Goal: Find contact information: Find contact information

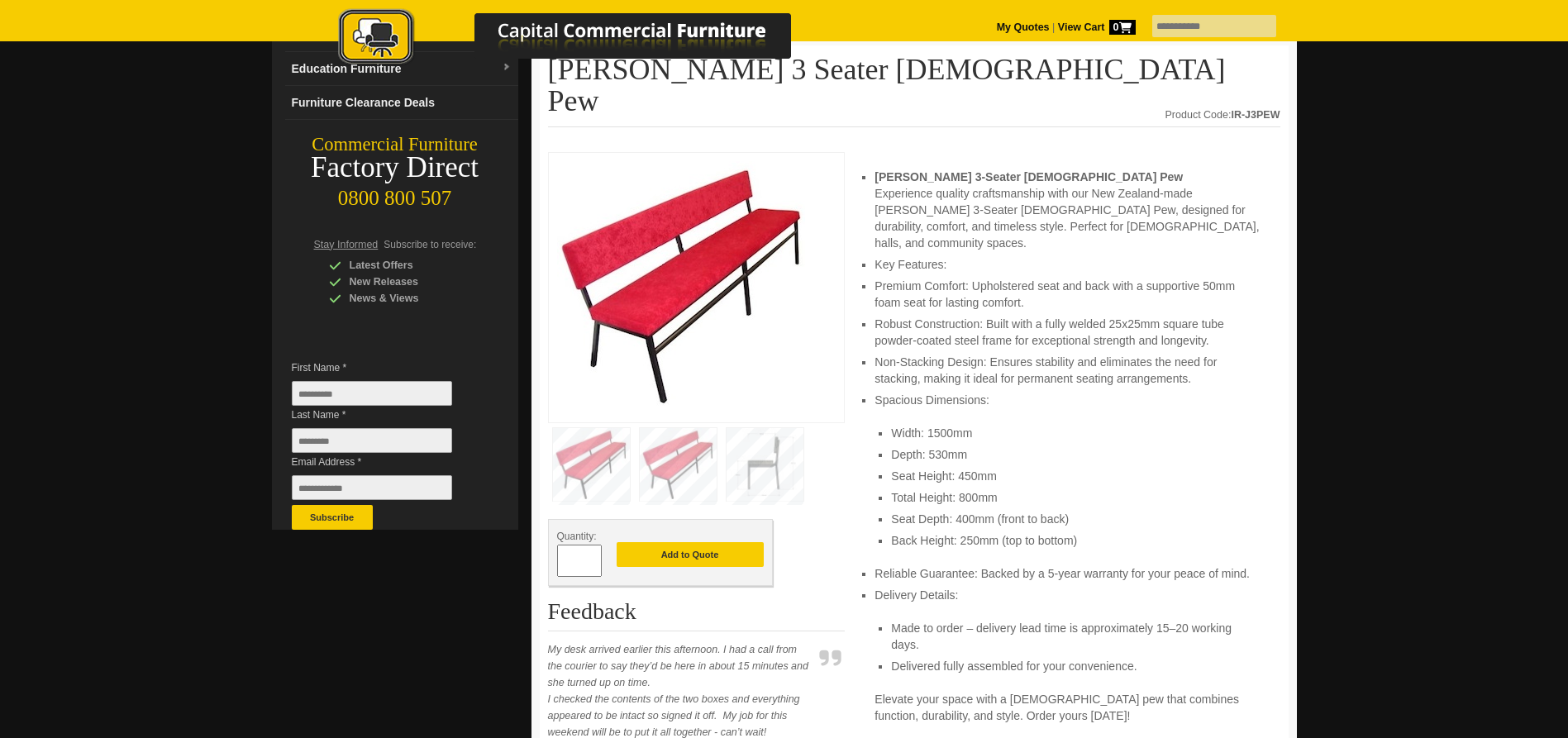
scroll to position [248, 0]
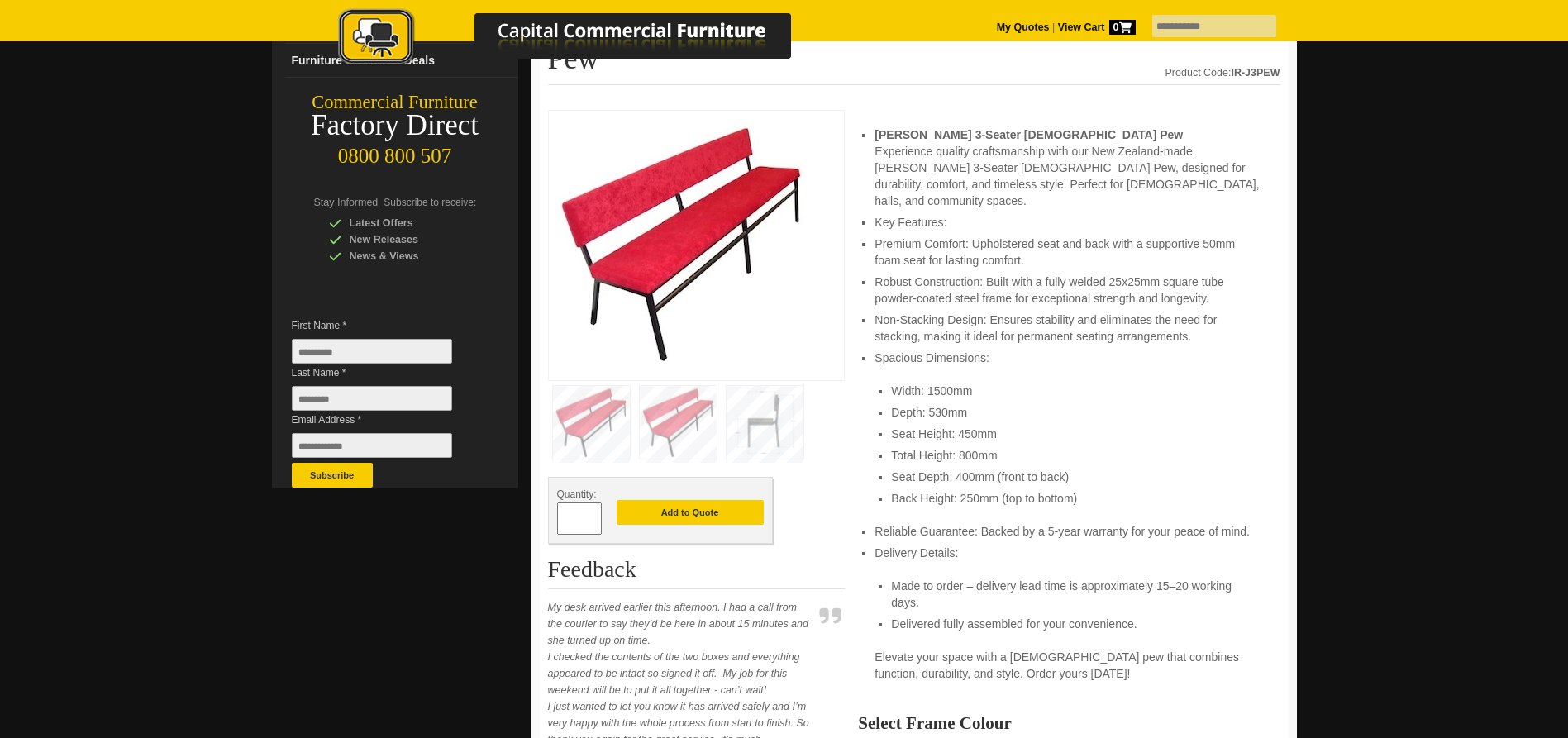
click at [772, 387] on img at bounding box center [765, 422] width 77 height 72
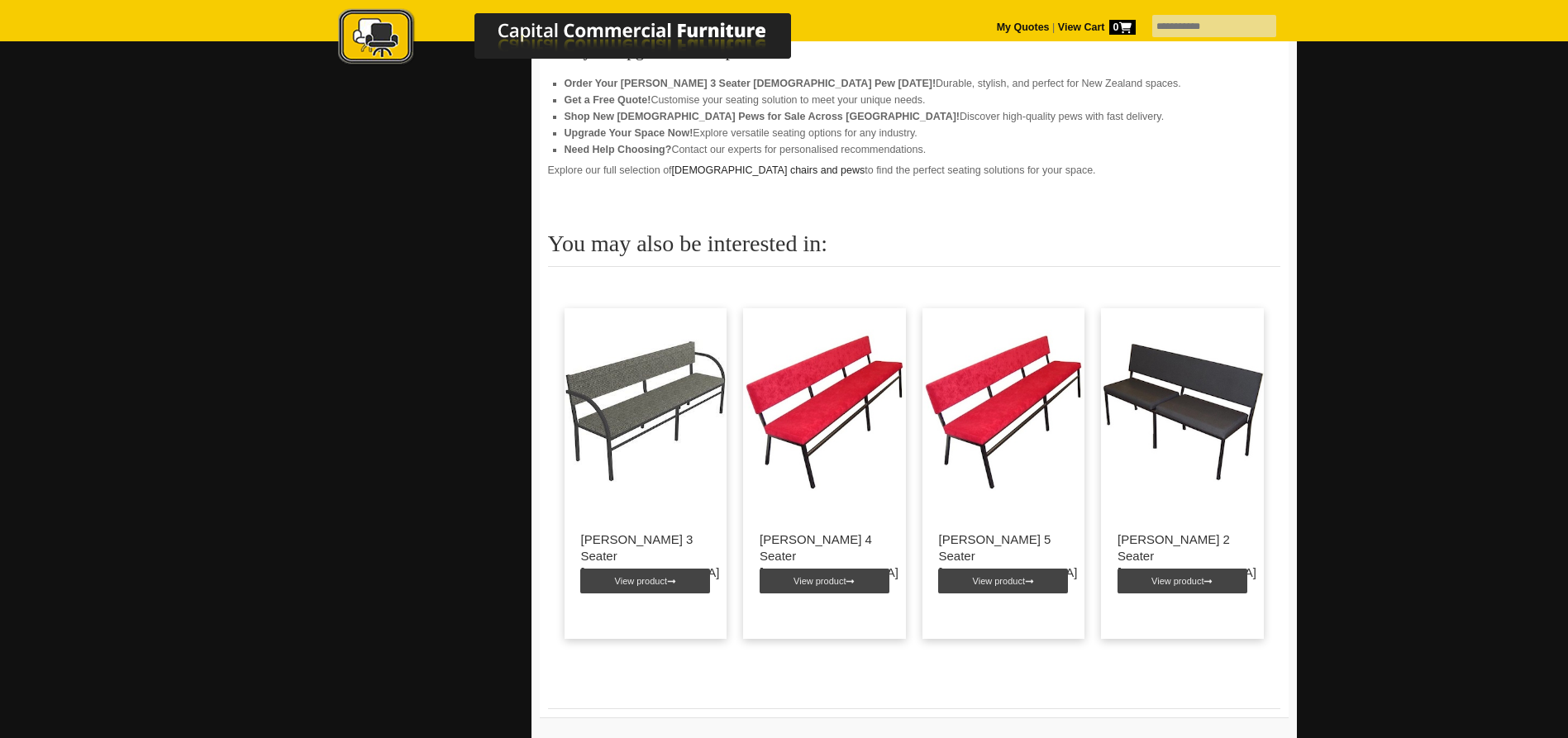
scroll to position [2563, 0]
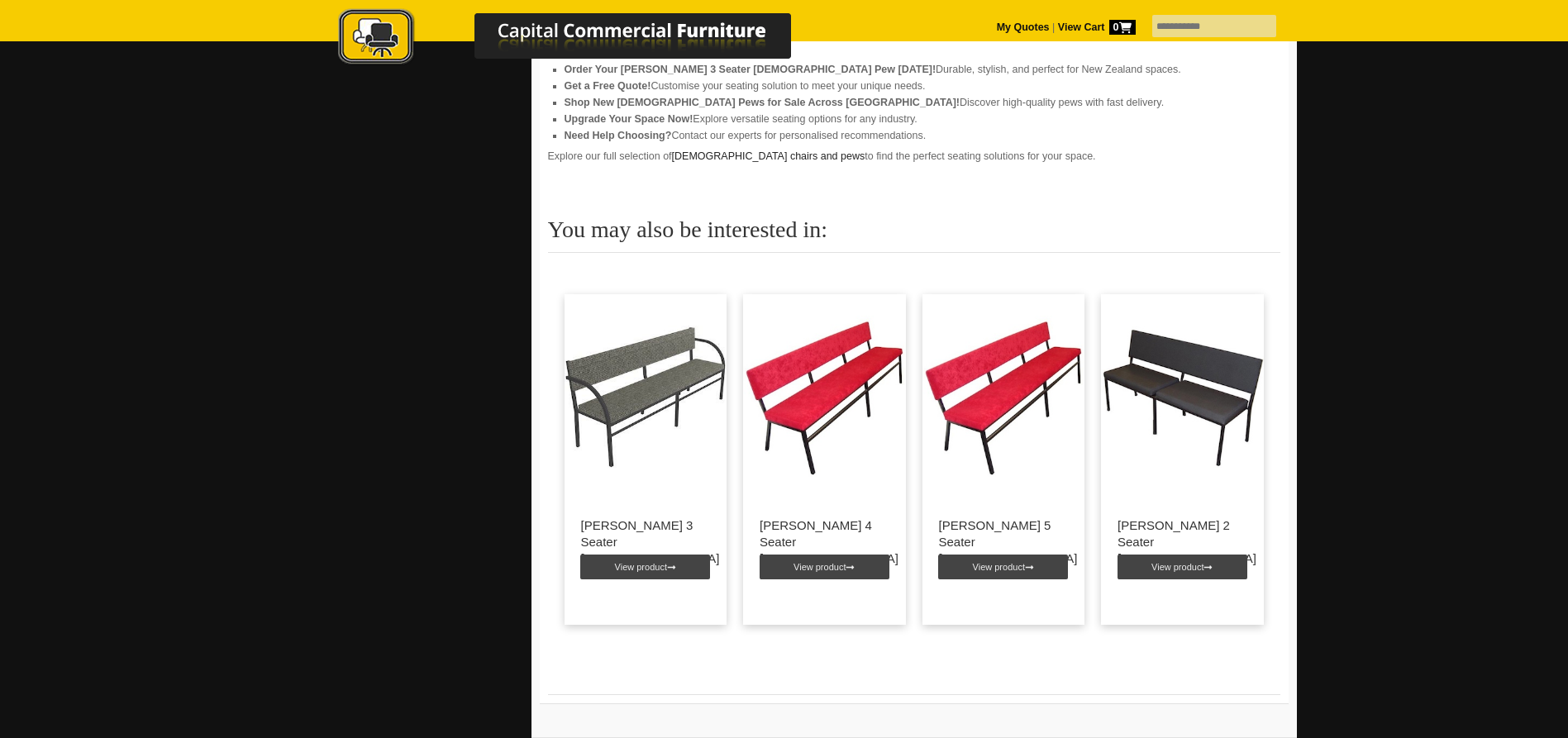
click at [937, 377] on img at bounding box center [1003, 398] width 163 height 207
click at [962, 344] on img at bounding box center [1003, 398] width 163 height 207
click at [991, 555] on link "View product" at bounding box center [1003, 567] width 130 height 24
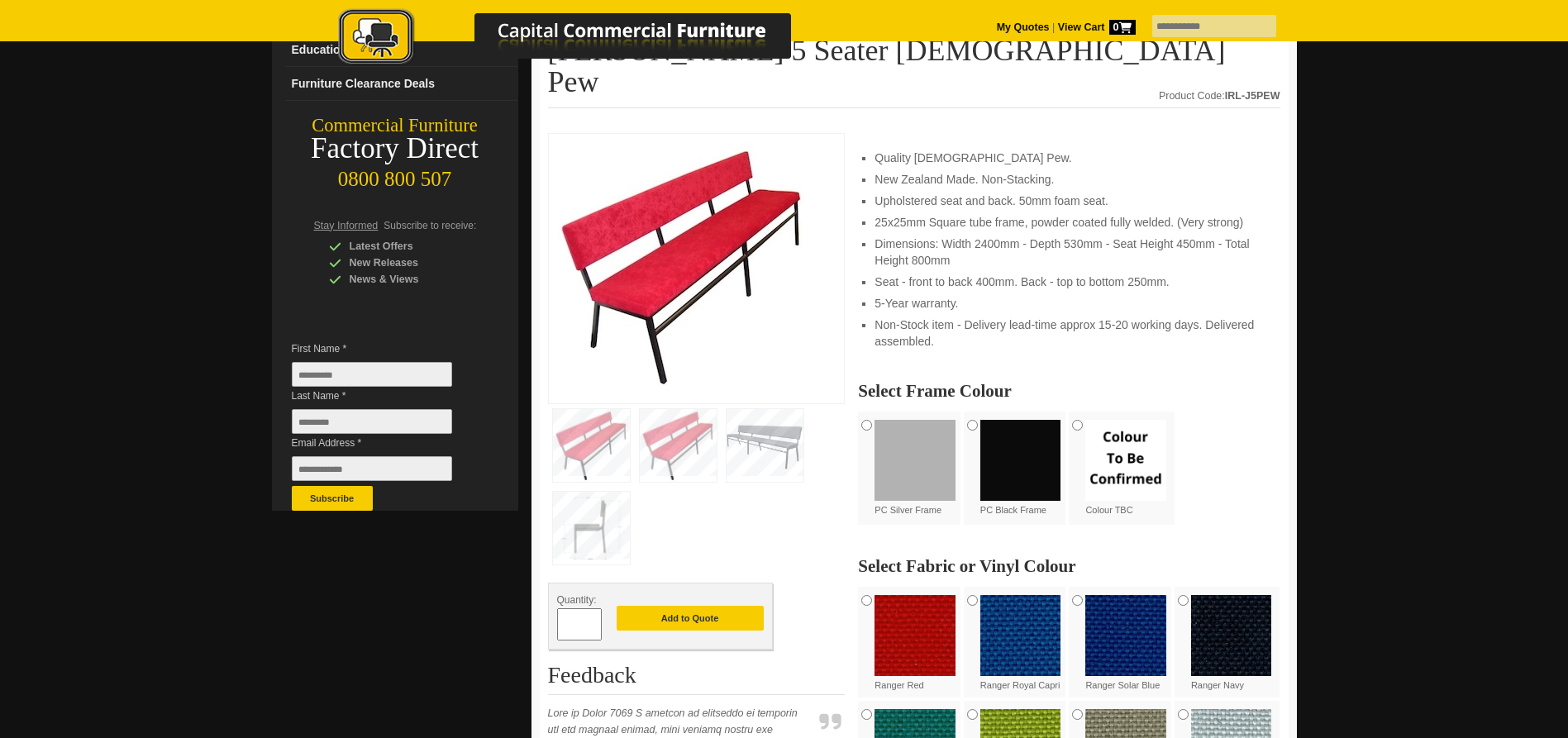
scroll to position [248, 0]
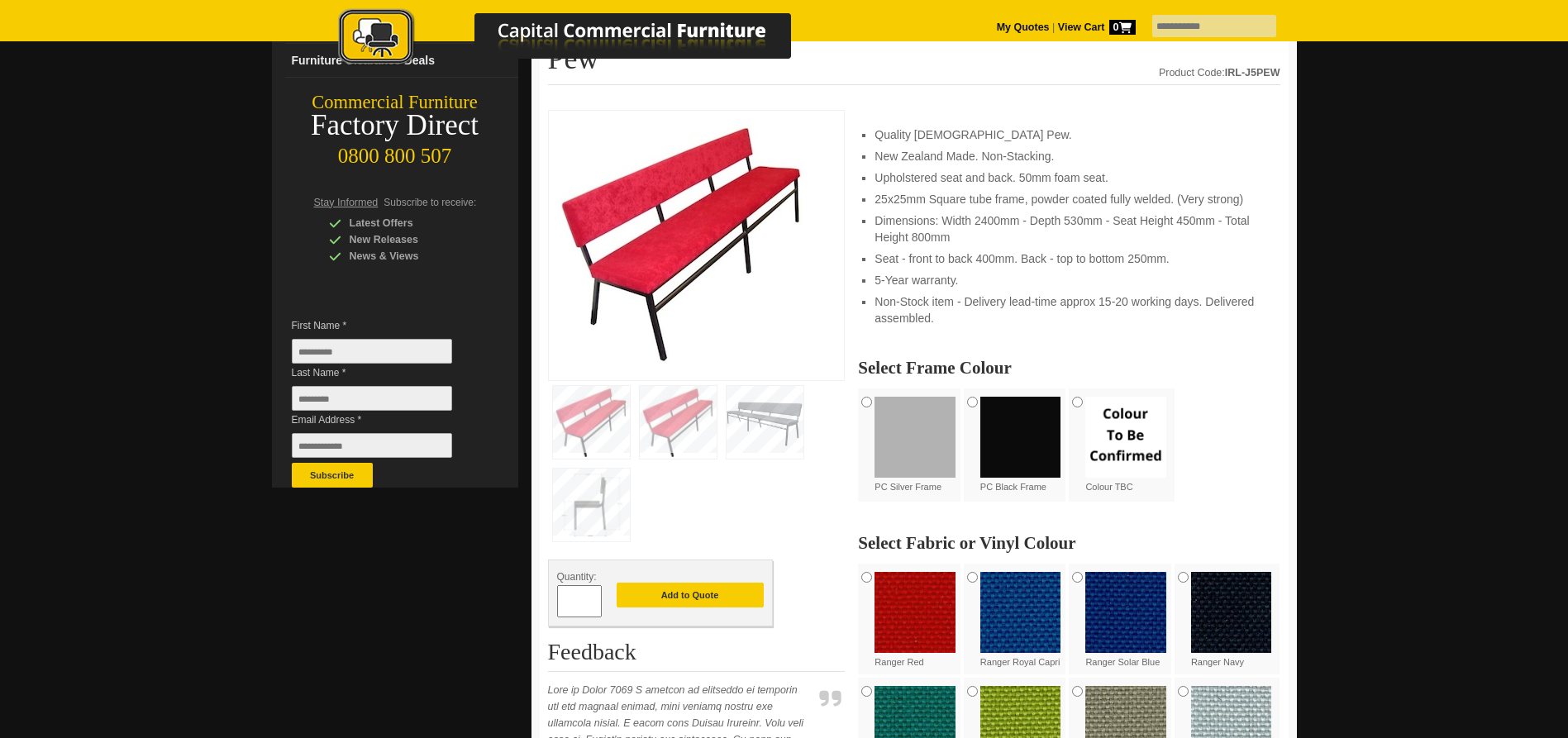
click at [605, 469] on img at bounding box center [591, 505] width 77 height 72
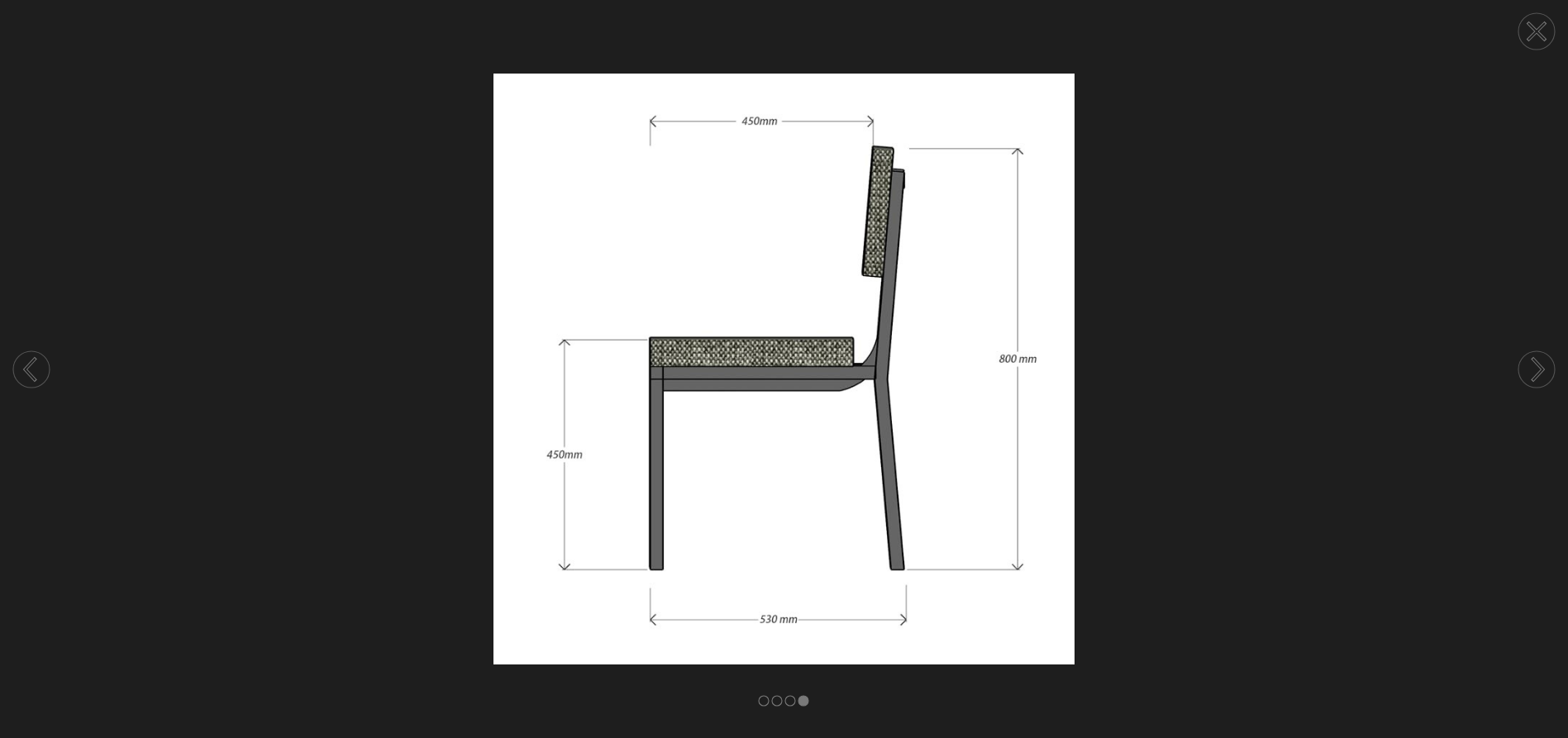
click at [1560, 34] on icon at bounding box center [1537, 31] width 63 height 63
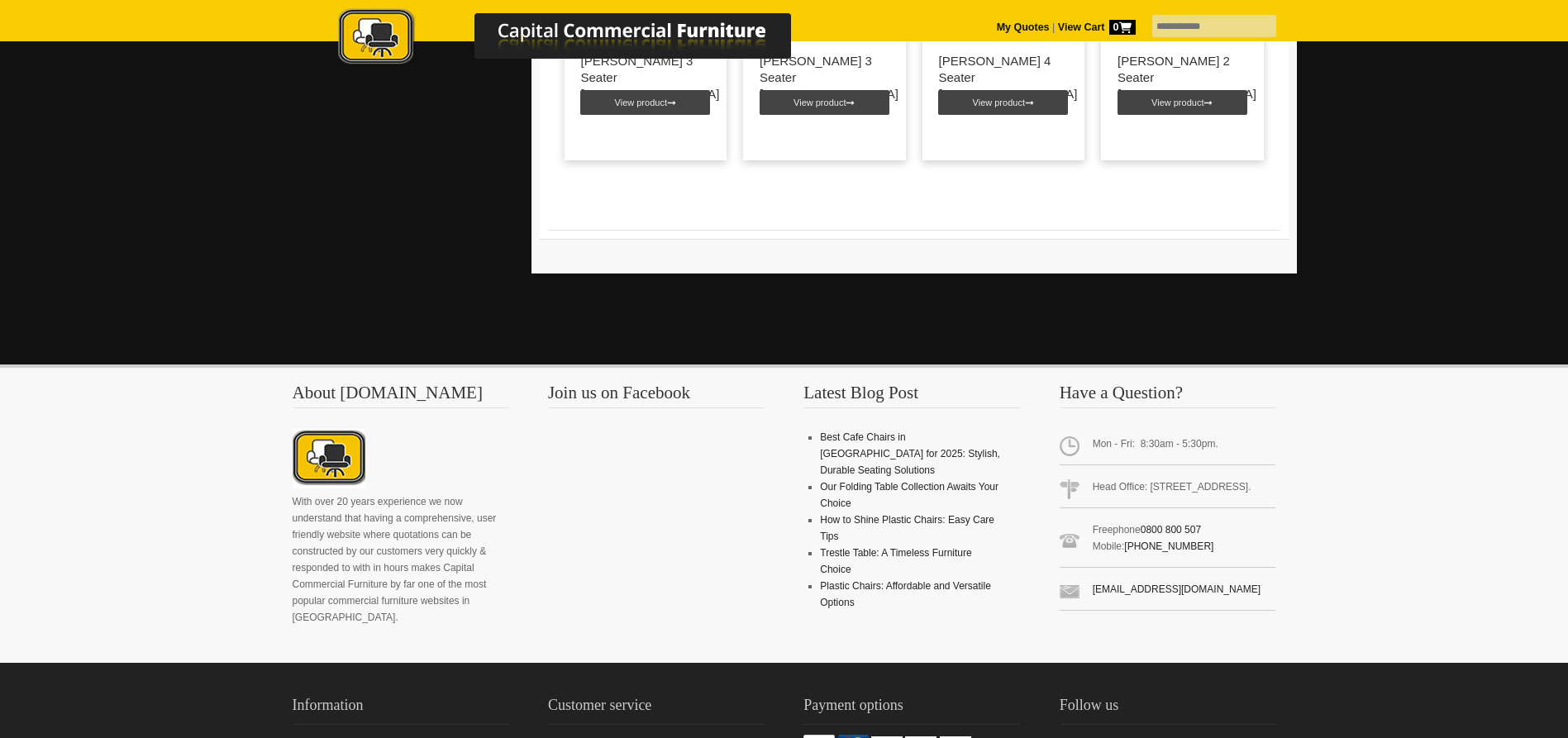
scroll to position [1848, 0]
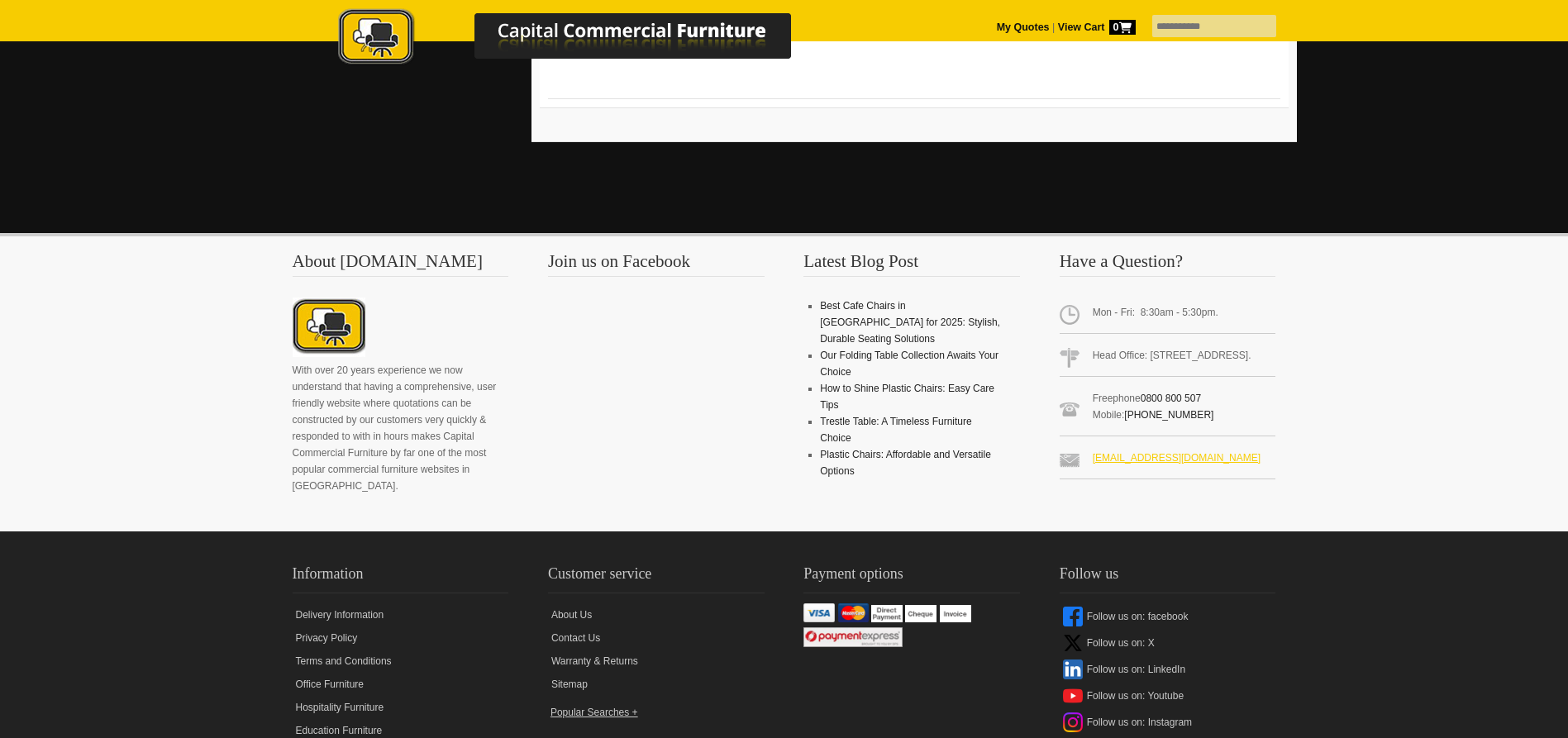
click at [1159, 452] on link "[EMAIL_ADDRESS][DOMAIN_NAME]" at bounding box center [1177, 458] width 168 height 11
drag, startPoint x: 1215, startPoint y: 398, endPoint x: 1083, endPoint y: 395, distance: 132.0
click at [1083, 443] on span "[EMAIL_ADDRESS][DOMAIN_NAME]" at bounding box center [1168, 461] width 216 height 37
copy link "[EMAIL_ADDRESS][DOMAIN_NAME]"
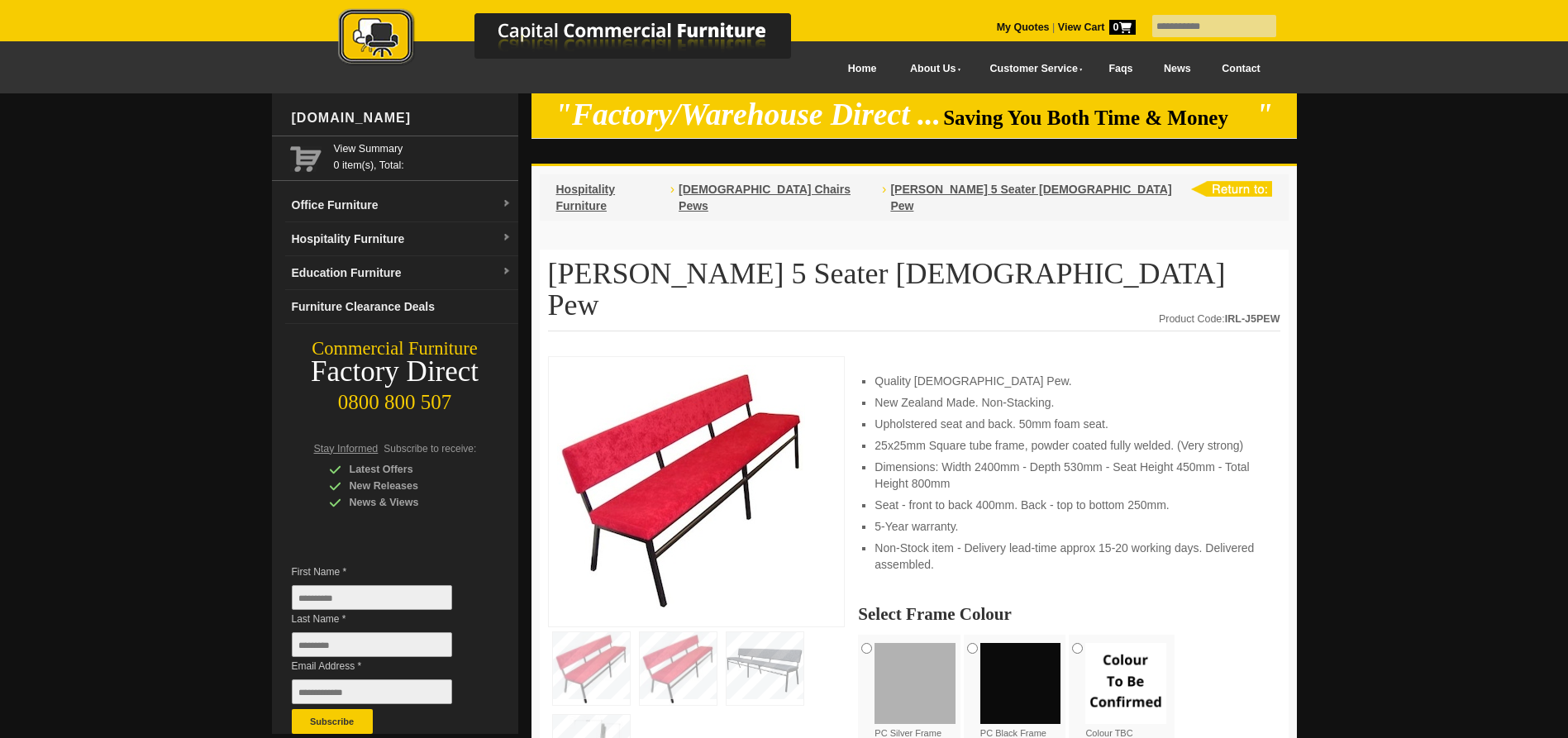
scroll to position [0, 0]
